Goal: Task Accomplishment & Management: Manage account settings

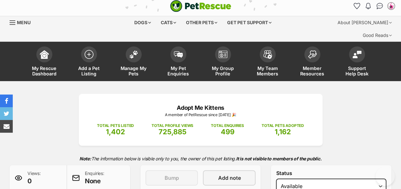
click at [134, 50] on img at bounding box center [133, 54] width 9 height 8
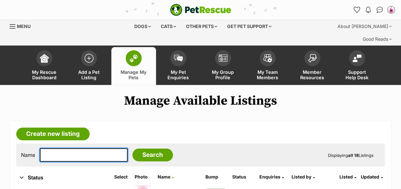
click at [57, 149] on input "text" at bounding box center [84, 155] width 88 height 13
type input "kezia"
click at [132, 149] on input "Search" at bounding box center [152, 155] width 40 height 13
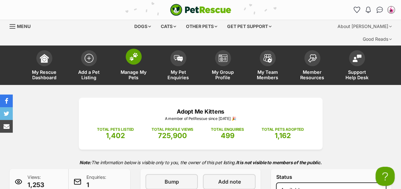
click at [131, 53] on img at bounding box center [133, 57] width 9 height 8
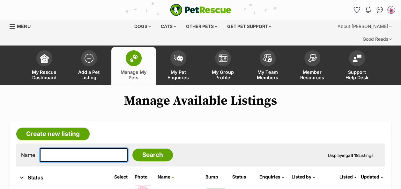
click at [60, 149] on input "text" at bounding box center [84, 155] width 88 height 13
type input "kinko"
click at [132, 149] on input "Search" at bounding box center [152, 155] width 40 height 13
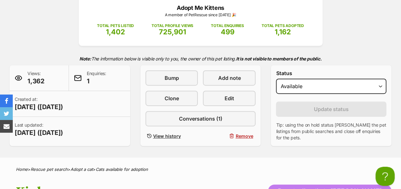
scroll to position [89, 0]
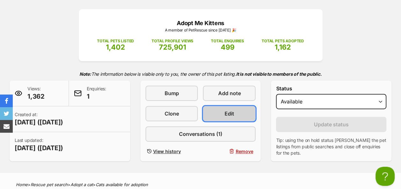
click at [239, 106] on link "Edit" at bounding box center [229, 113] width 53 height 15
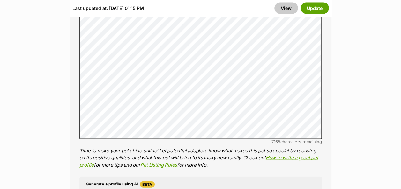
scroll to position [591, 0]
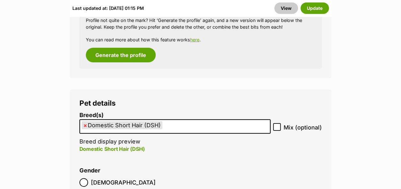
scroll to position [1003, 0]
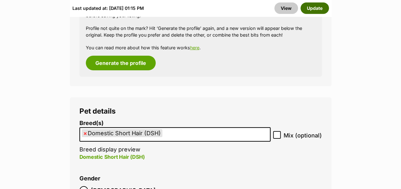
click at [318, 9] on button "Update" at bounding box center [314, 7] width 28 height 11
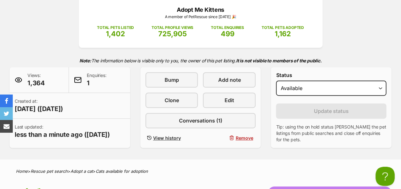
scroll to position [82, 0]
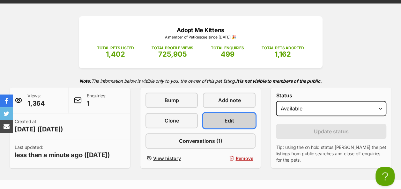
click at [223, 113] on link "Edit" at bounding box center [229, 120] width 53 height 15
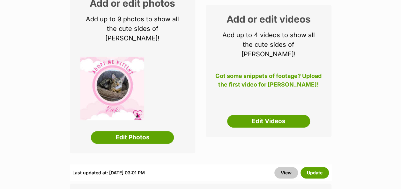
scroll to position [144, 0]
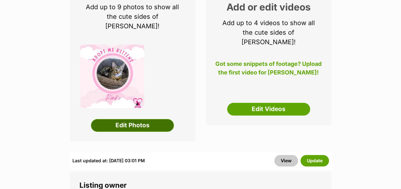
click at [132, 119] on link "Edit Photos" at bounding box center [132, 125] width 83 height 13
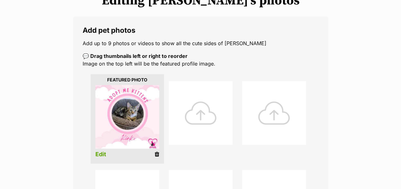
scroll to position [115, 0]
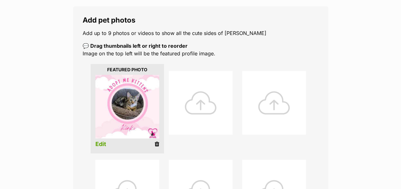
click at [202, 92] on div at bounding box center [201, 103] width 64 height 64
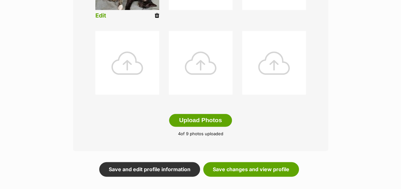
scroll to position [330, 0]
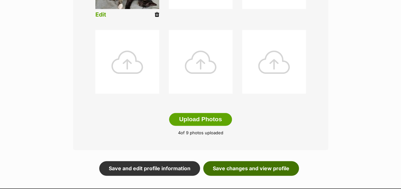
click at [247, 161] on link "Save changes and view profile" at bounding box center [251, 168] width 96 height 15
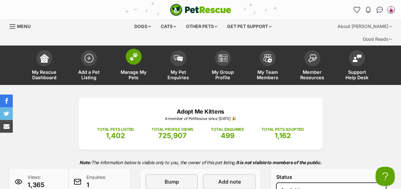
click at [134, 53] on img at bounding box center [133, 57] width 9 height 8
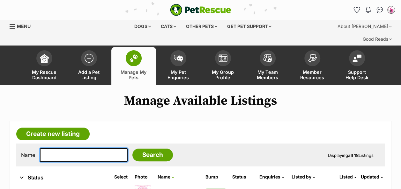
click at [61, 149] on input "text" at bounding box center [84, 155] width 88 height 13
type input "gretel"
click at [132, 149] on input "Search" at bounding box center [152, 155] width 40 height 13
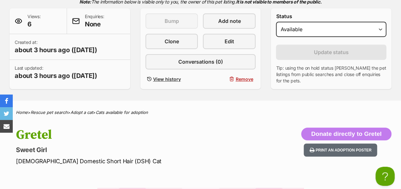
scroll to position [163, 0]
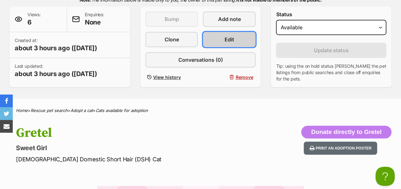
click at [238, 32] on link "Edit" at bounding box center [229, 39] width 53 height 15
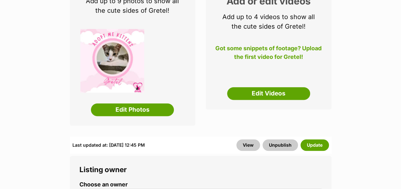
scroll to position [154, 0]
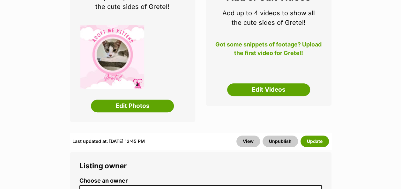
click at [157, 100] on div "Add or edit photos Add up to 9 photos to show all the cute sides of Gretel! Edi…" at bounding box center [133, 44] width 126 height 155
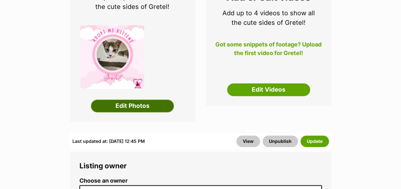
click at [156, 100] on link "Edit Photos" at bounding box center [132, 106] width 83 height 13
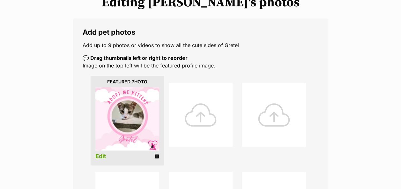
scroll to position [106, 0]
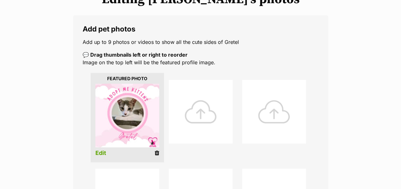
click at [199, 94] on div at bounding box center [201, 112] width 64 height 64
click at [200, 101] on div at bounding box center [201, 112] width 64 height 64
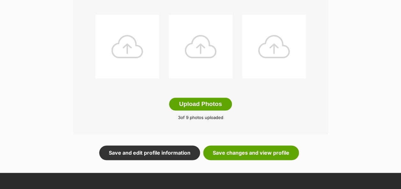
scroll to position [347, 0]
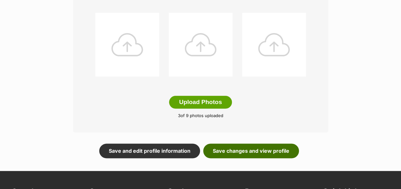
click at [261, 144] on link "Save changes and view profile" at bounding box center [251, 151] width 96 height 15
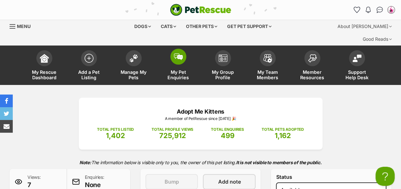
click at [178, 54] on img at bounding box center [178, 57] width 9 height 7
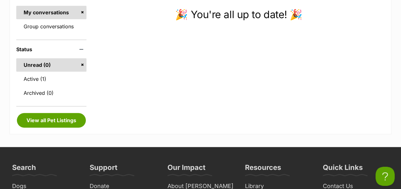
scroll to position [148, 0]
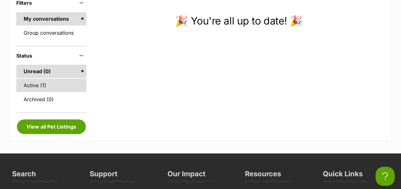
click at [52, 79] on link "Active (1)" at bounding box center [51, 85] width 70 height 13
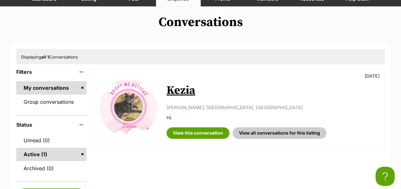
scroll to position [90, 0]
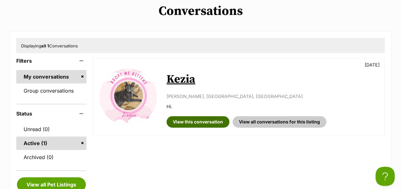
click at [196, 116] on link "View this conversation" at bounding box center [197, 121] width 63 height 11
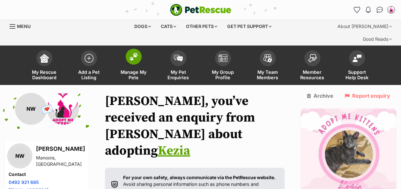
click at [132, 53] on img at bounding box center [133, 57] width 9 height 8
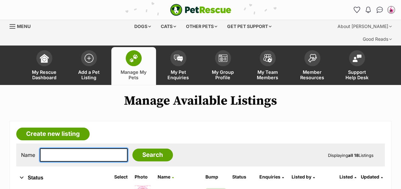
click at [79, 149] on input "text" at bounding box center [84, 155] width 88 height 13
type input "kimba"
click at [132, 149] on input "Search" at bounding box center [152, 155] width 40 height 13
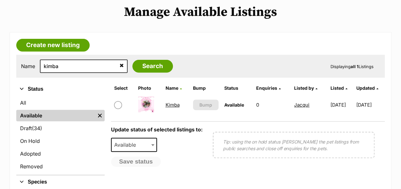
scroll to position [90, 0]
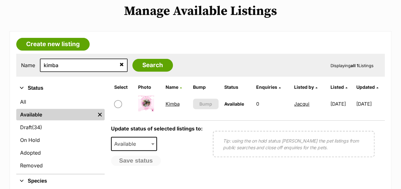
click at [169, 101] on link "Kimba" at bounding box center [172, 104] width 14 height 6
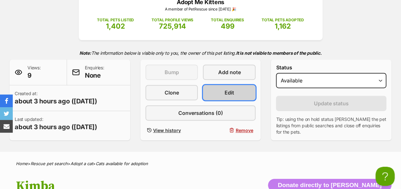
click at [243, 85] on link "Edit" at bounding box center [229, 92] width 53 height 15
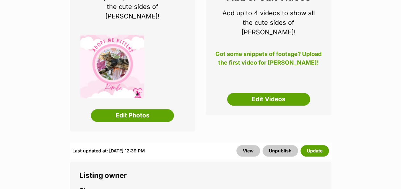
scroll to position [185, 0]
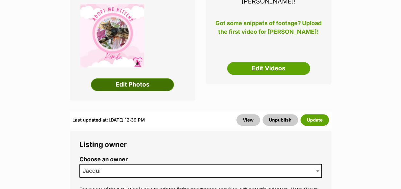
click at [147, 78] on link "Edit Photos" at bounding box center [132, 84] width 83 height 13
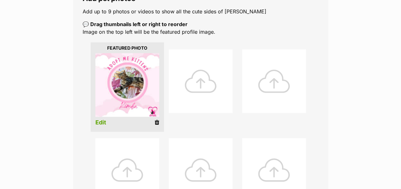
scroll to position [140, 0]
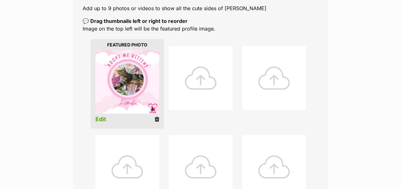
click at [203, 63] on div at bounding box center [201, 78] width 64 height 64
click at [198, 78] on div at bounding box center [201, 78] width 64 height 64
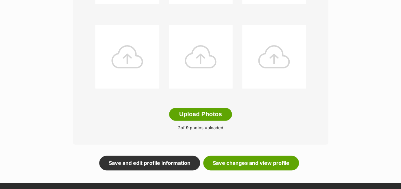
scroll to position [333, 0]
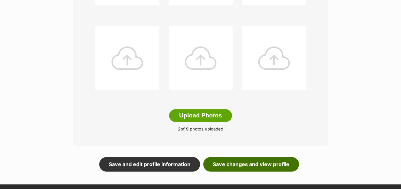
click at [249, 157] on link "Save changes and view profile" at bounding box center [251, 164] width 96 height 15
